Goal: Transaction & Acquisition: Purchase product/service

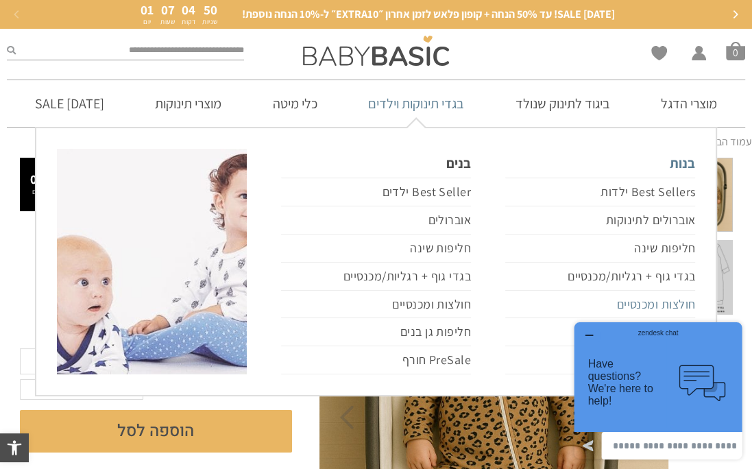
click at [650, 305] on link "חולצות ומכנסיים" at bounding box center [600, 305] width 190 height 28
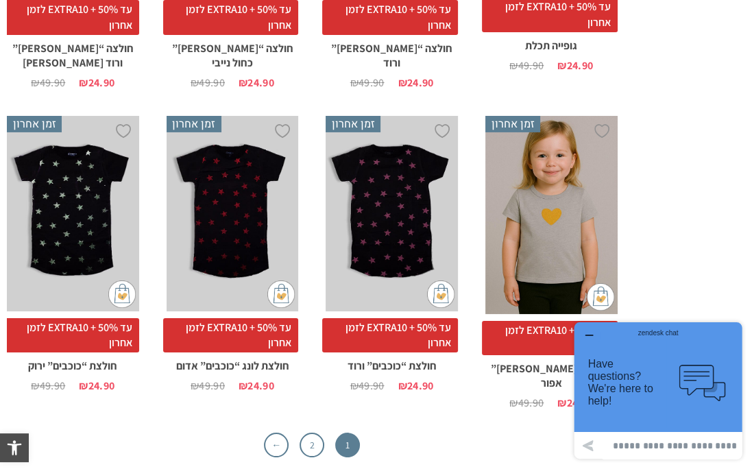
scroll to position [3635, 0]
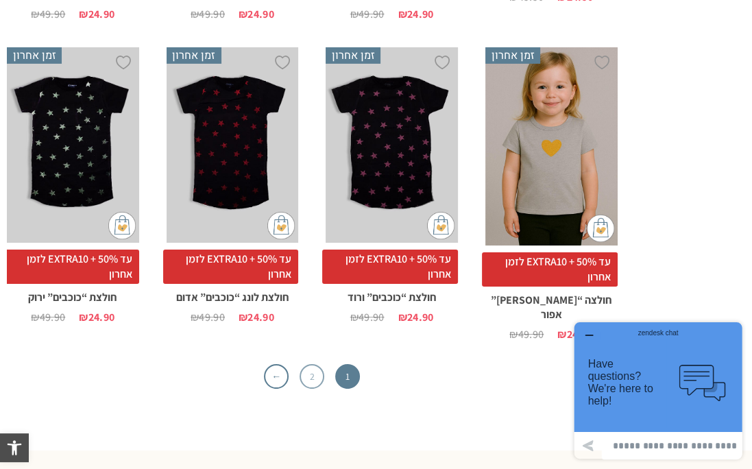
click at [313, 364] on link "2" at bounding box center [312, 376] width 25 height 25
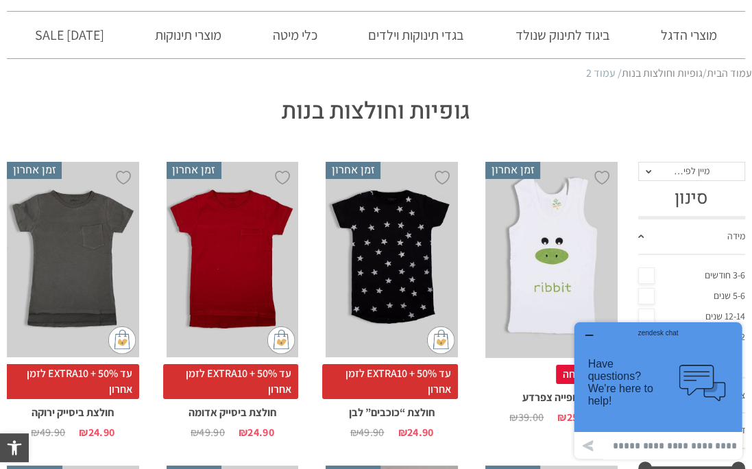
scroll to position [206, 0]
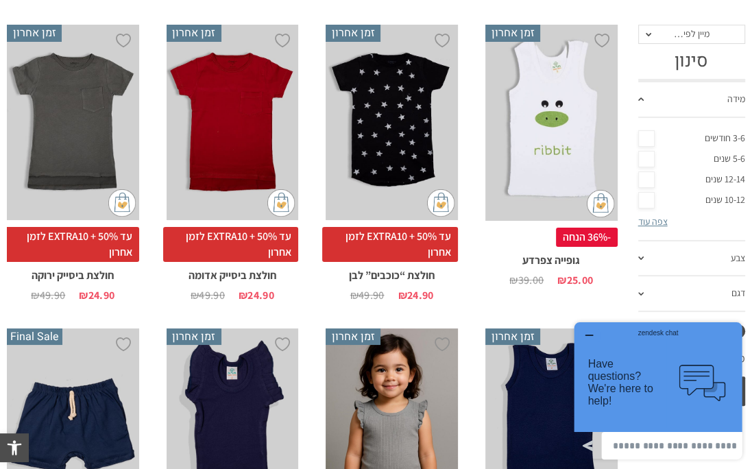
click at [638, 98] on span at bounding box center [640, 98] width 5 height 3
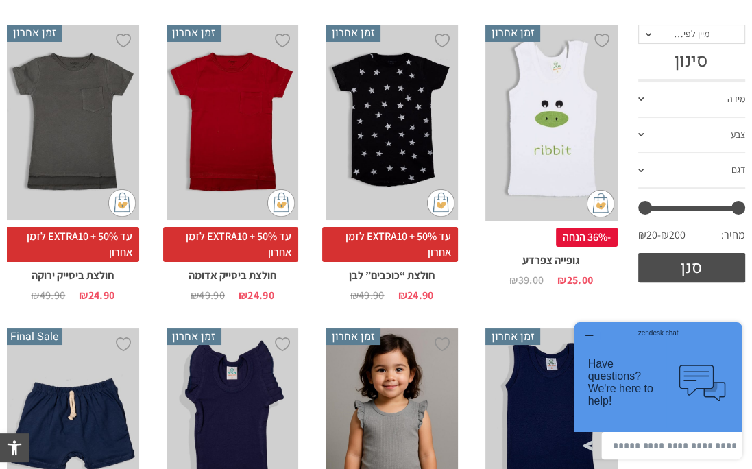
click at [638, 98] on span at bounding box center [640, 98] width 5 height 3
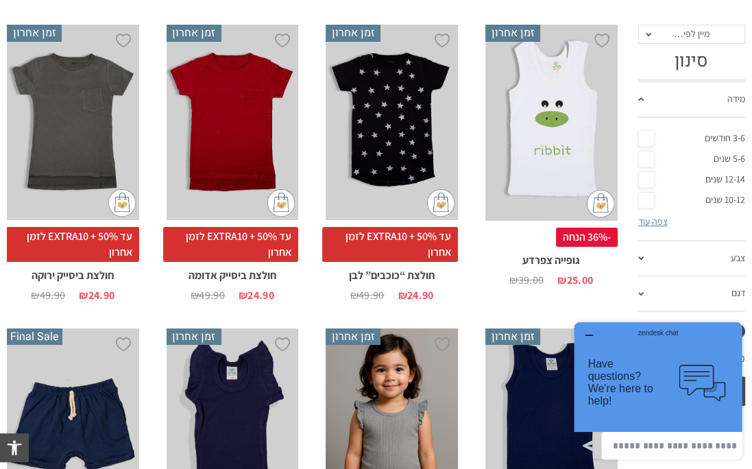
click at [646, 159] on link "5-6 שנים" at bounding box center [691, 159] width 107 height 21
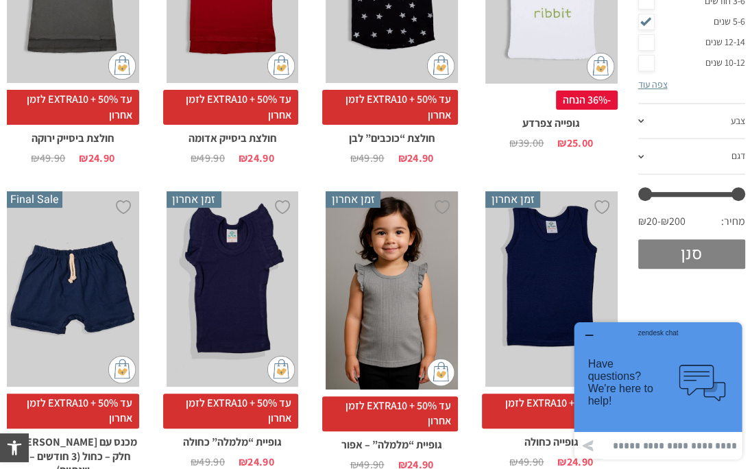
scroll to position [411, 0]
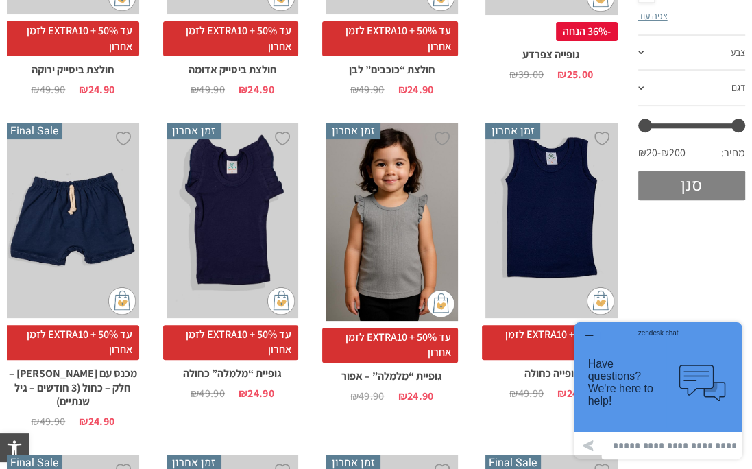
click at [664, 187] on button "סנן" at bounding box center [691, 185] width 107 height 29
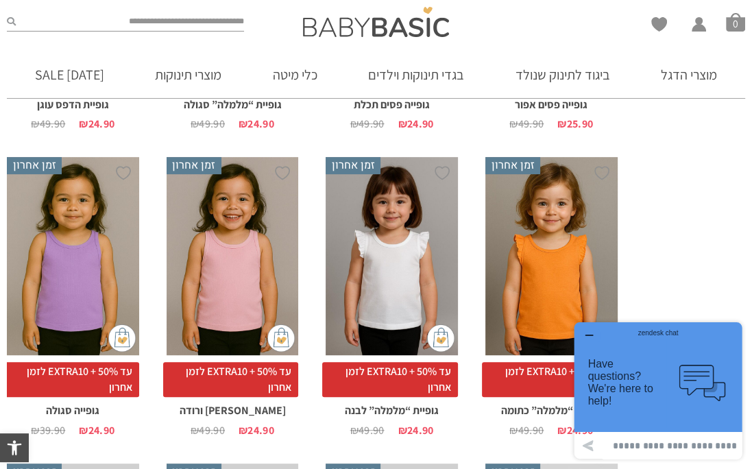
scroll to position [274, 0]
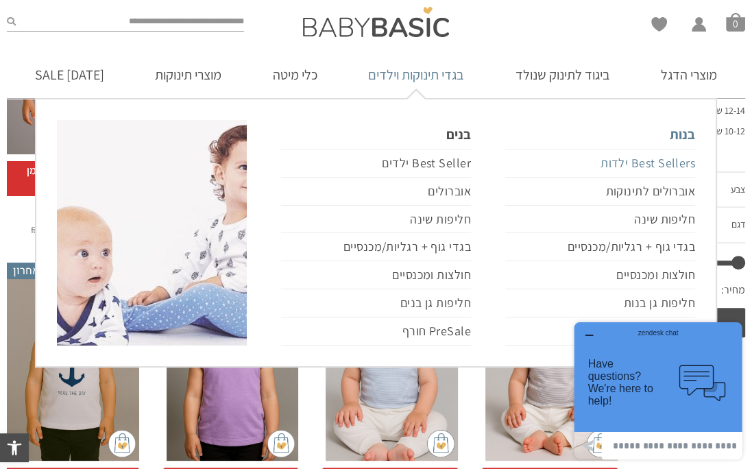
click at [656, 166] on link "Best Sellers ילדות" at bounding box center [600, 163] width 190 height 29
click at [653, 159] on link "Best Sellers ילדות" at bounding box center [600, 163] width 190 height 29
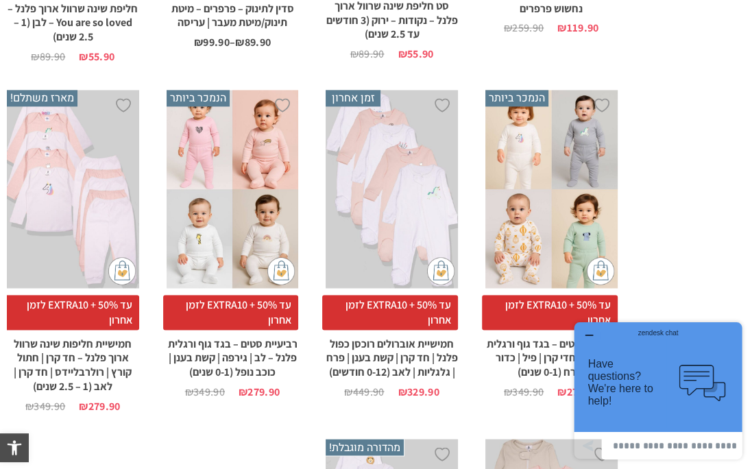
scroll to position [1783, 0]
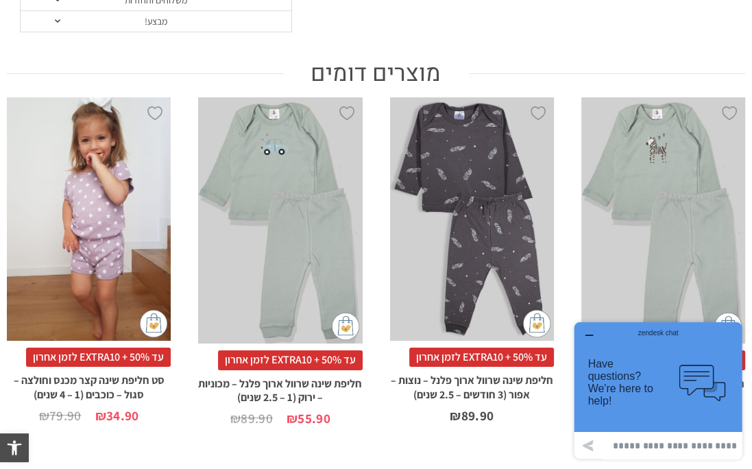
scroll to position [960, 0]
